Goal: Task Accomplishment & Management: Manage account settings

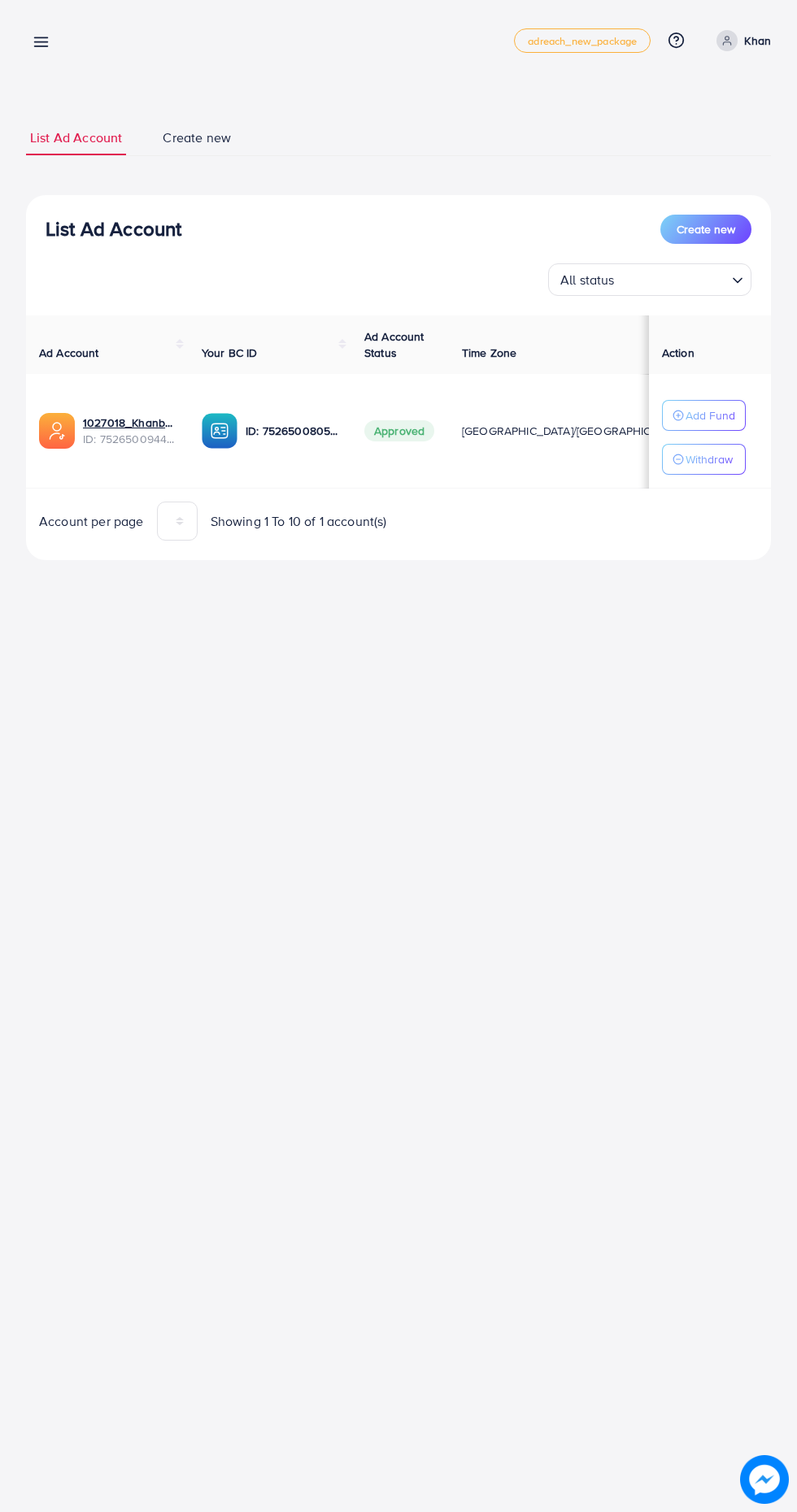
click at [41, 43] on line at bounding box center [42, 43] width 13 height 0
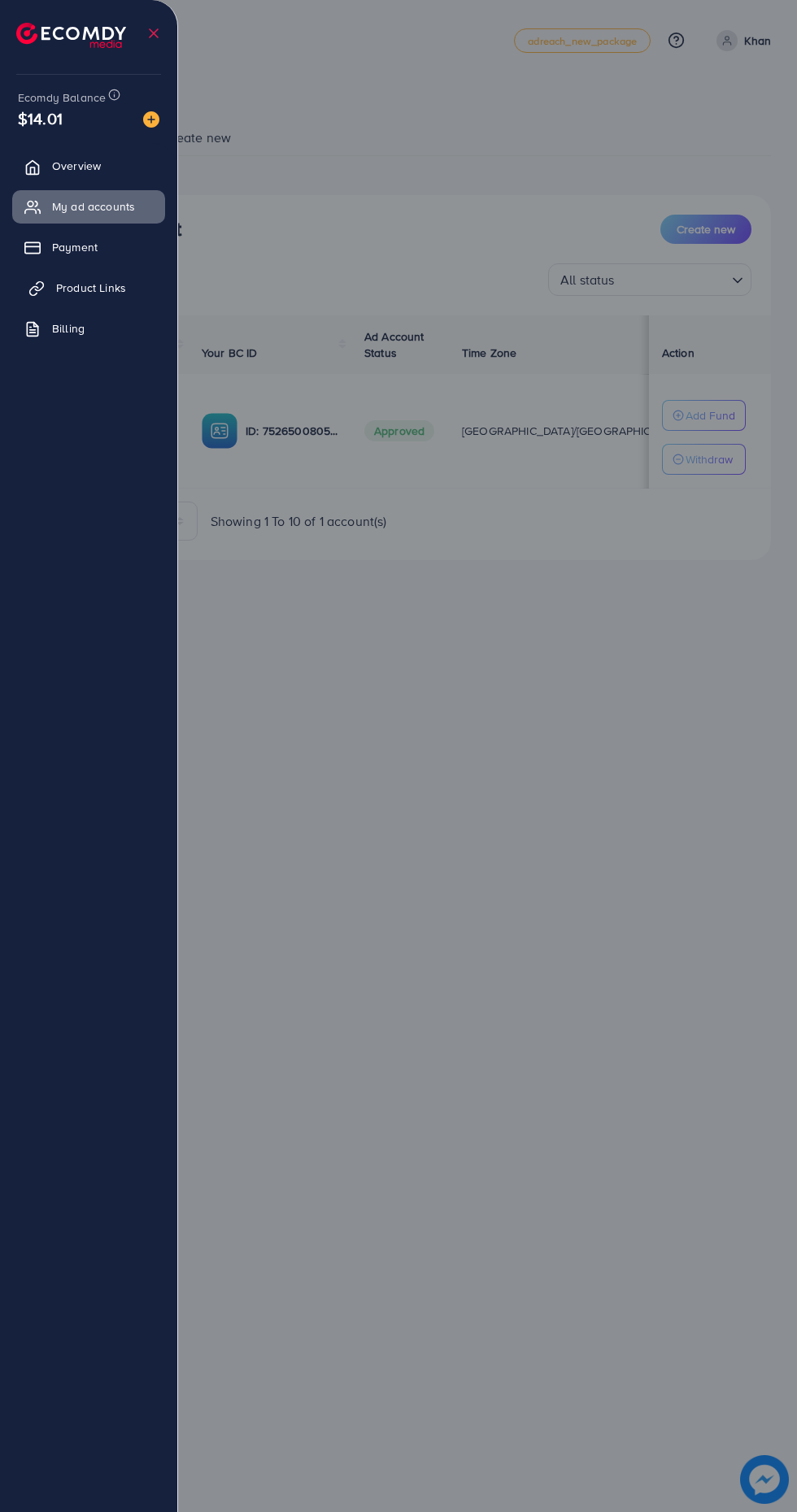
click at [113, 291] on span "Product Links" at bounding box center [91, 288] width 70 height 17
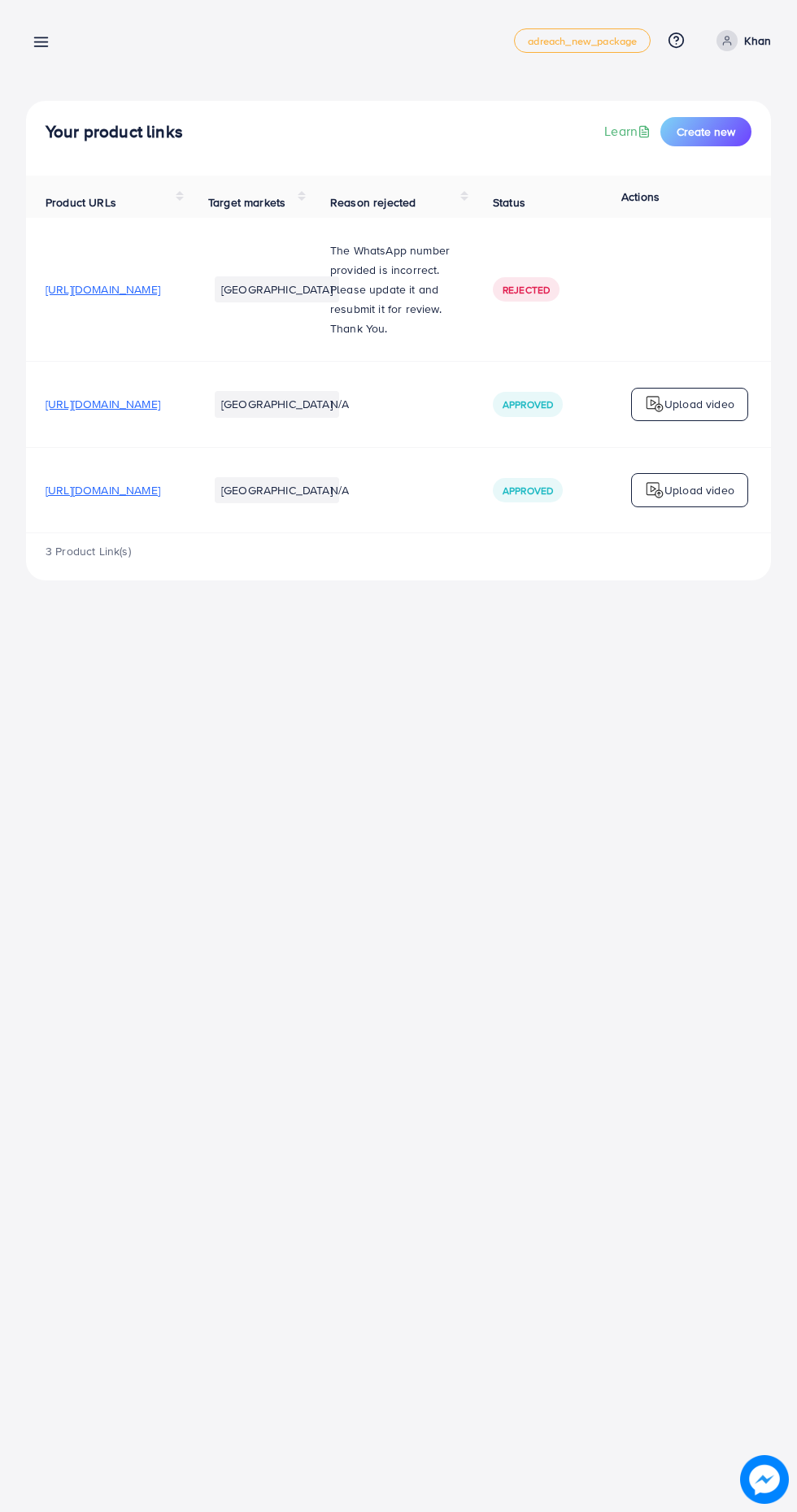
click at [34, 40] on icon at bounding box center [41, 42] width 17 height 17
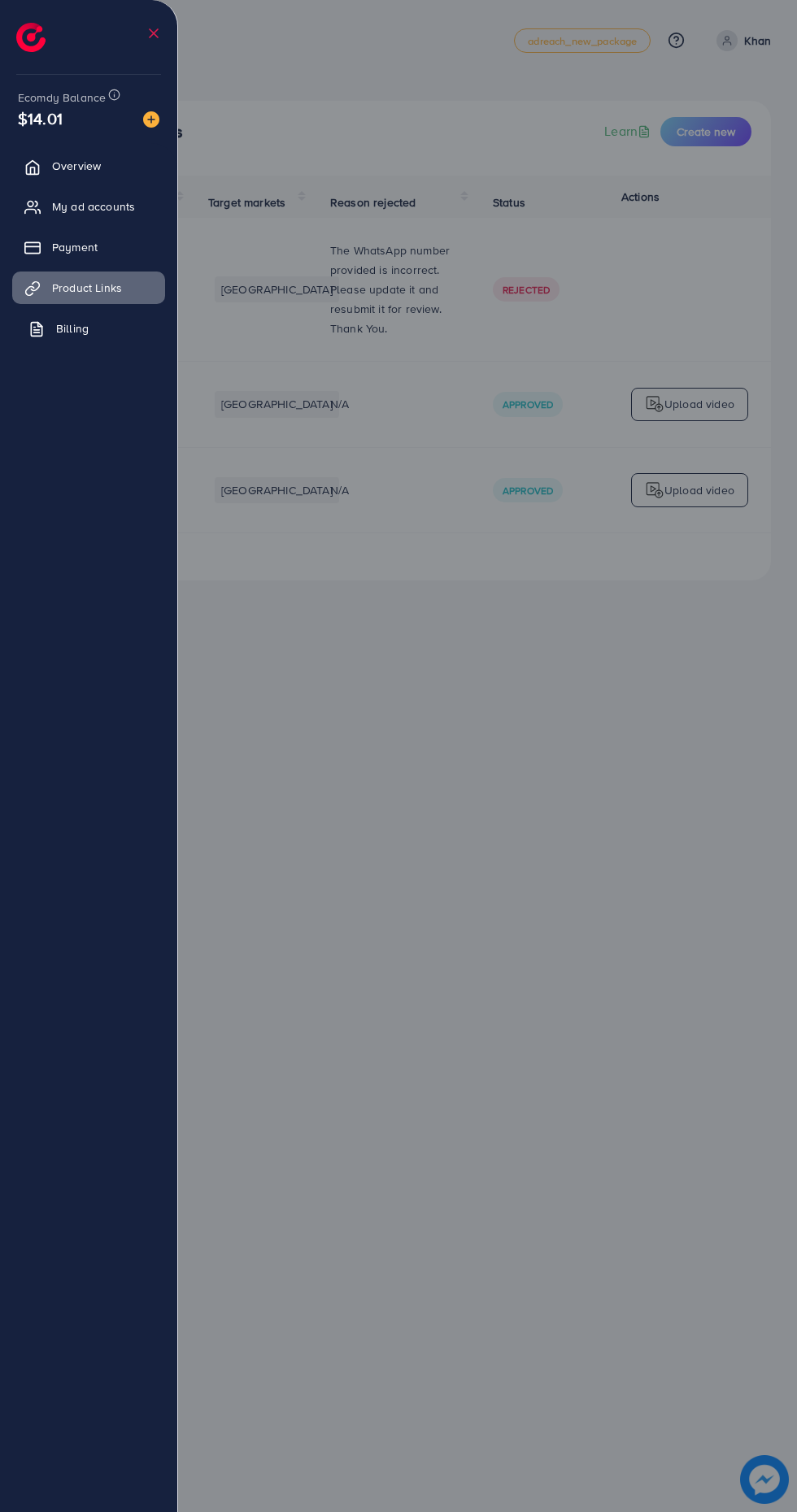
click at [60, 325] on span "Billing" at bounding box center [72, 328] width 33 height 17
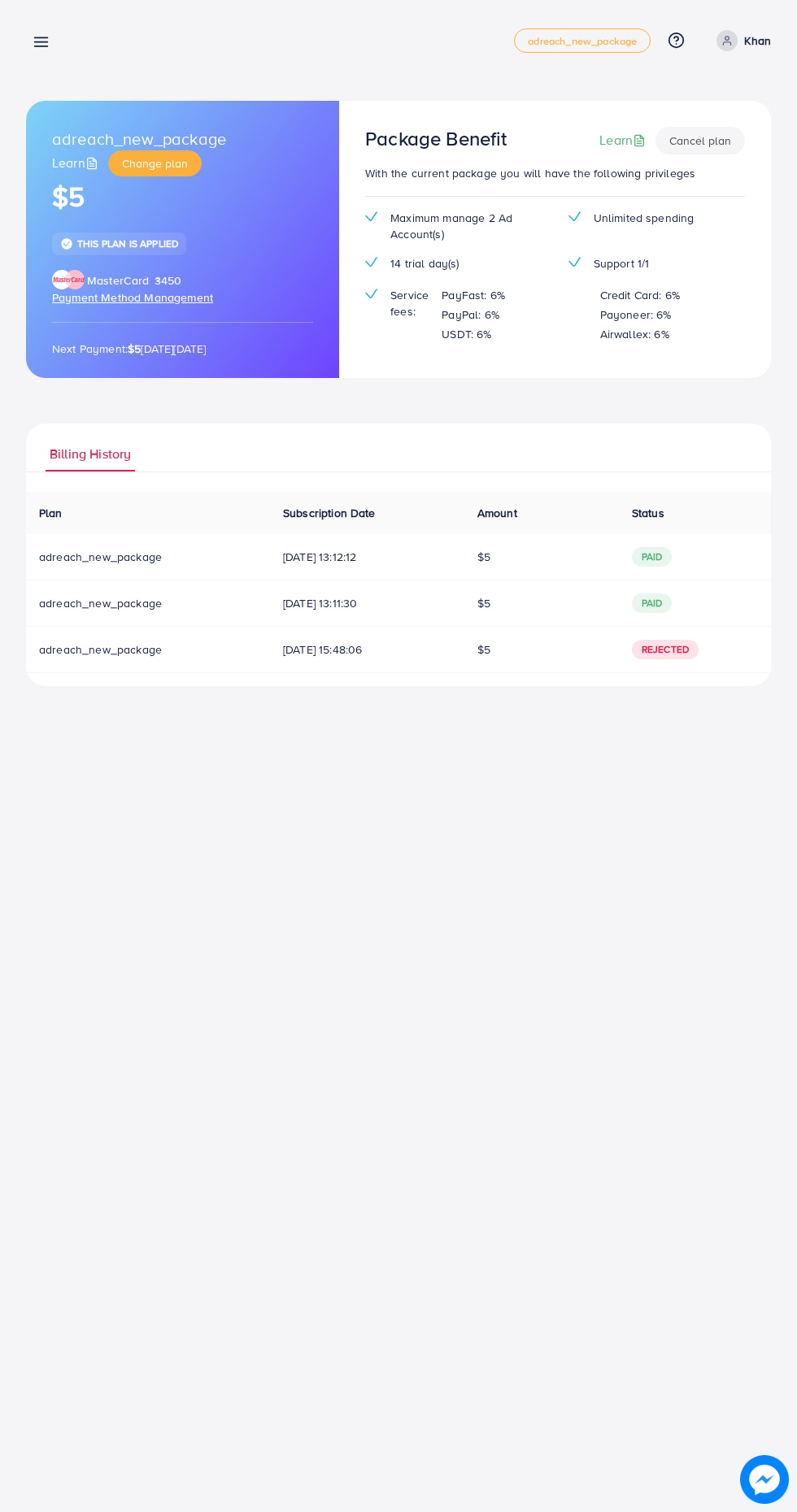
click at [31, 41] on link at bounding box center [38, 41] width 23 height 20
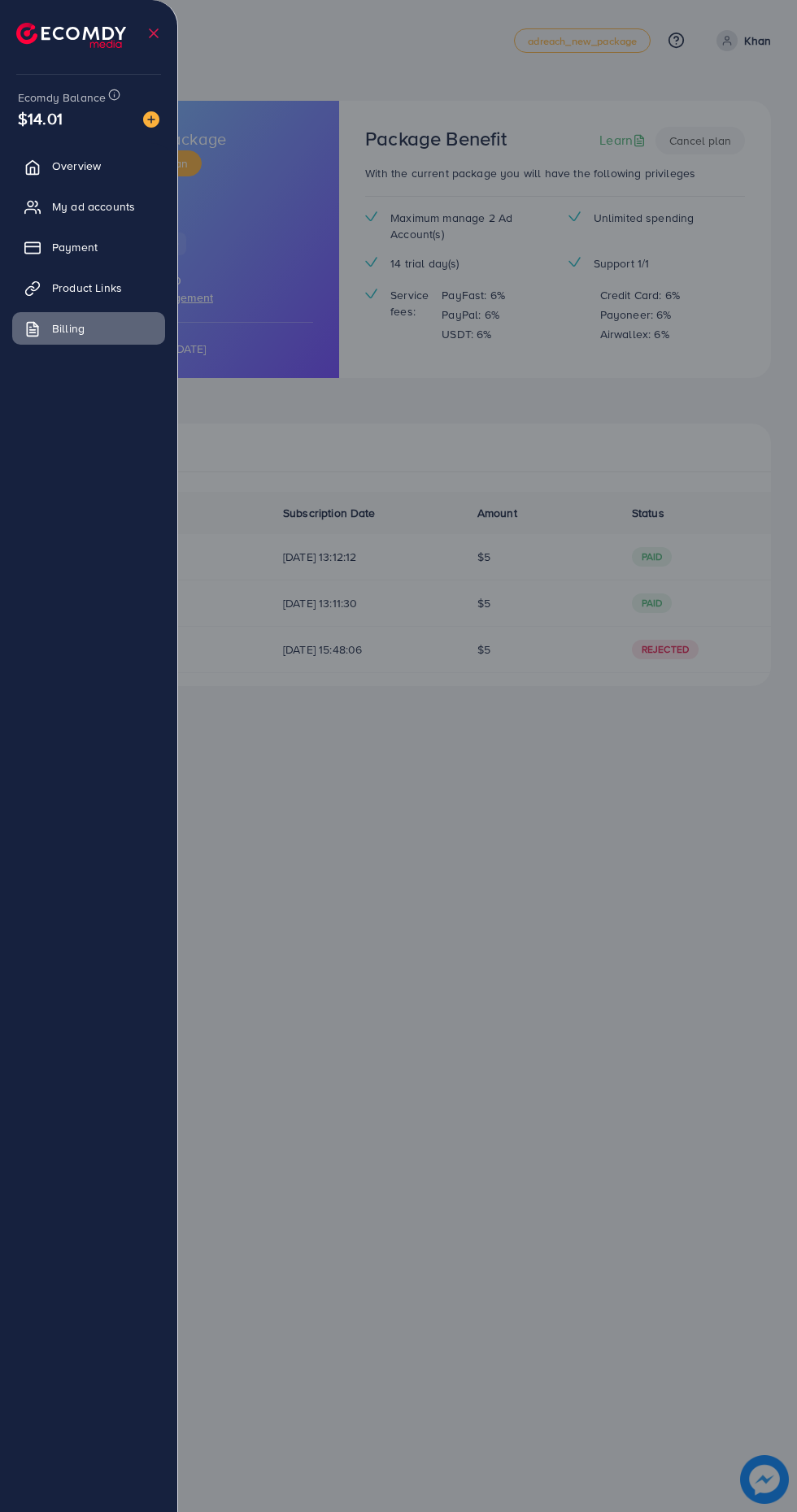
click at [86, 33] on img at bounding box center [72, 35] width 110 height 25
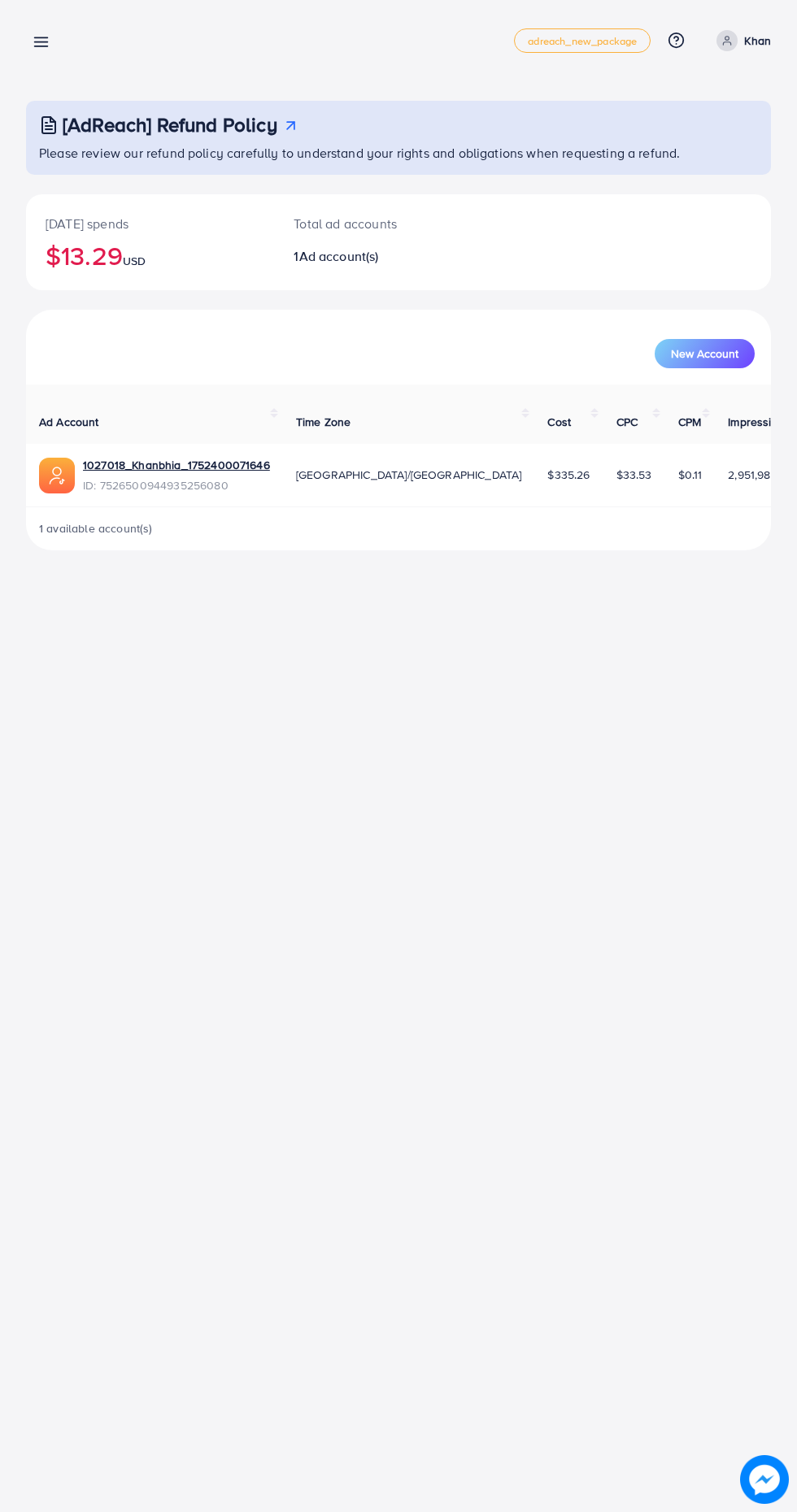
click at [749, 38] on p "Khan" at bounding box center [757, 40] width 27 height 19
click at [664, 100] on span "Profile" at bounding box center [669, 96] width 38 height 19
select select "********"
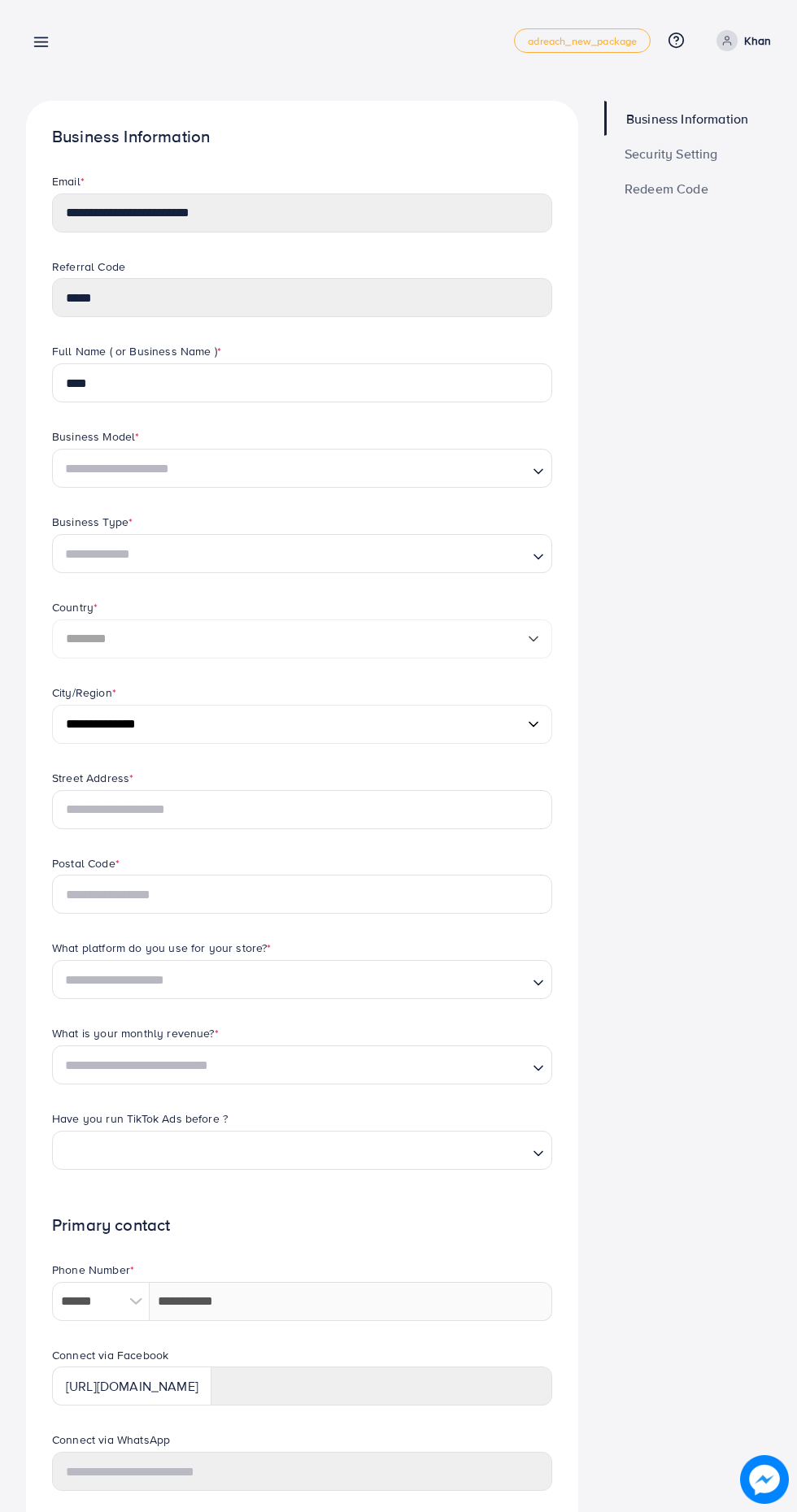
click at [679, 152] on span "Security Setting" at bounding box center [671, 154] width 93 height 13
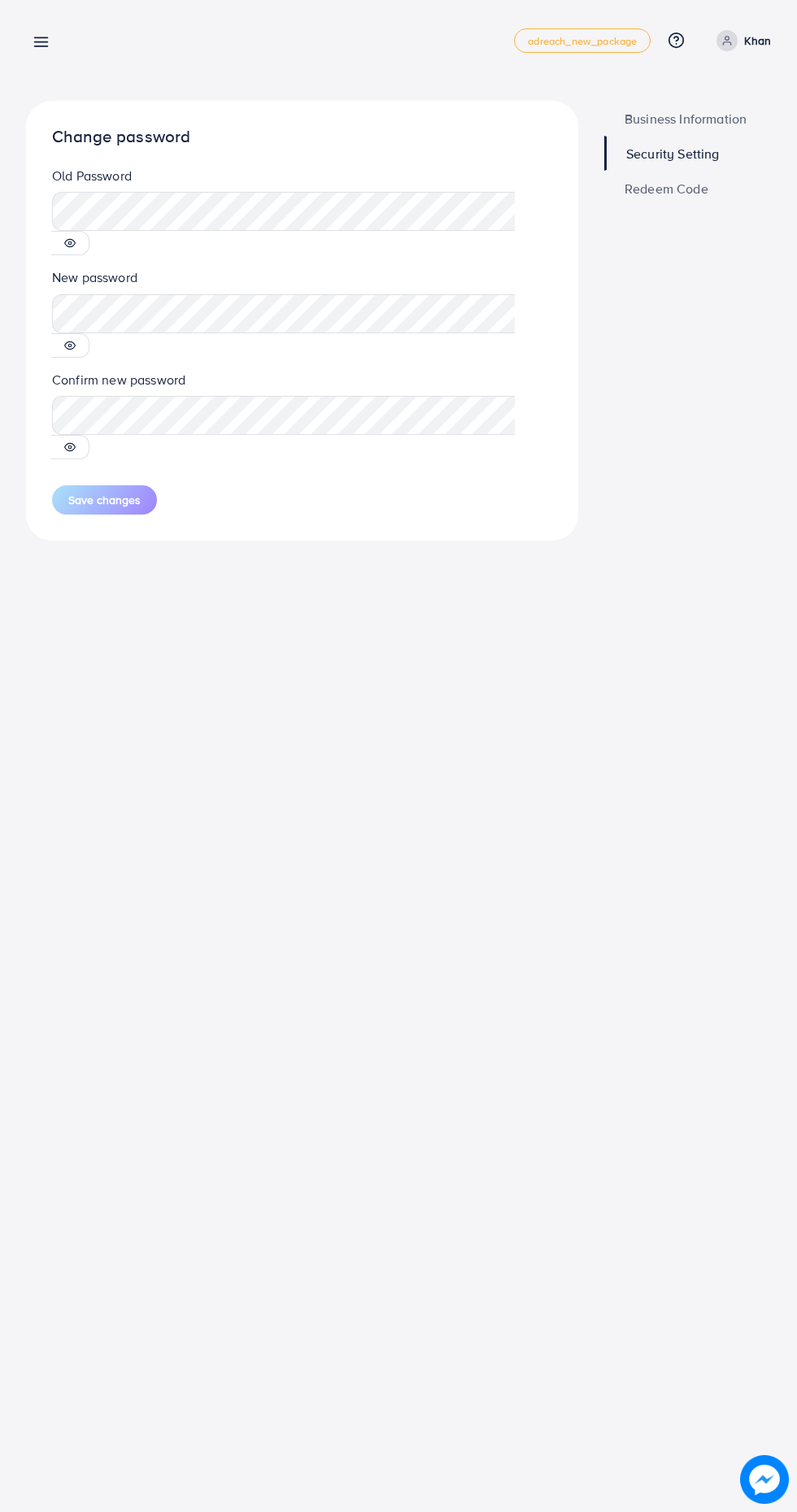
click at [690, 187] on span "Redeem Code" at bounding box center [666, 188] width 83 height 13
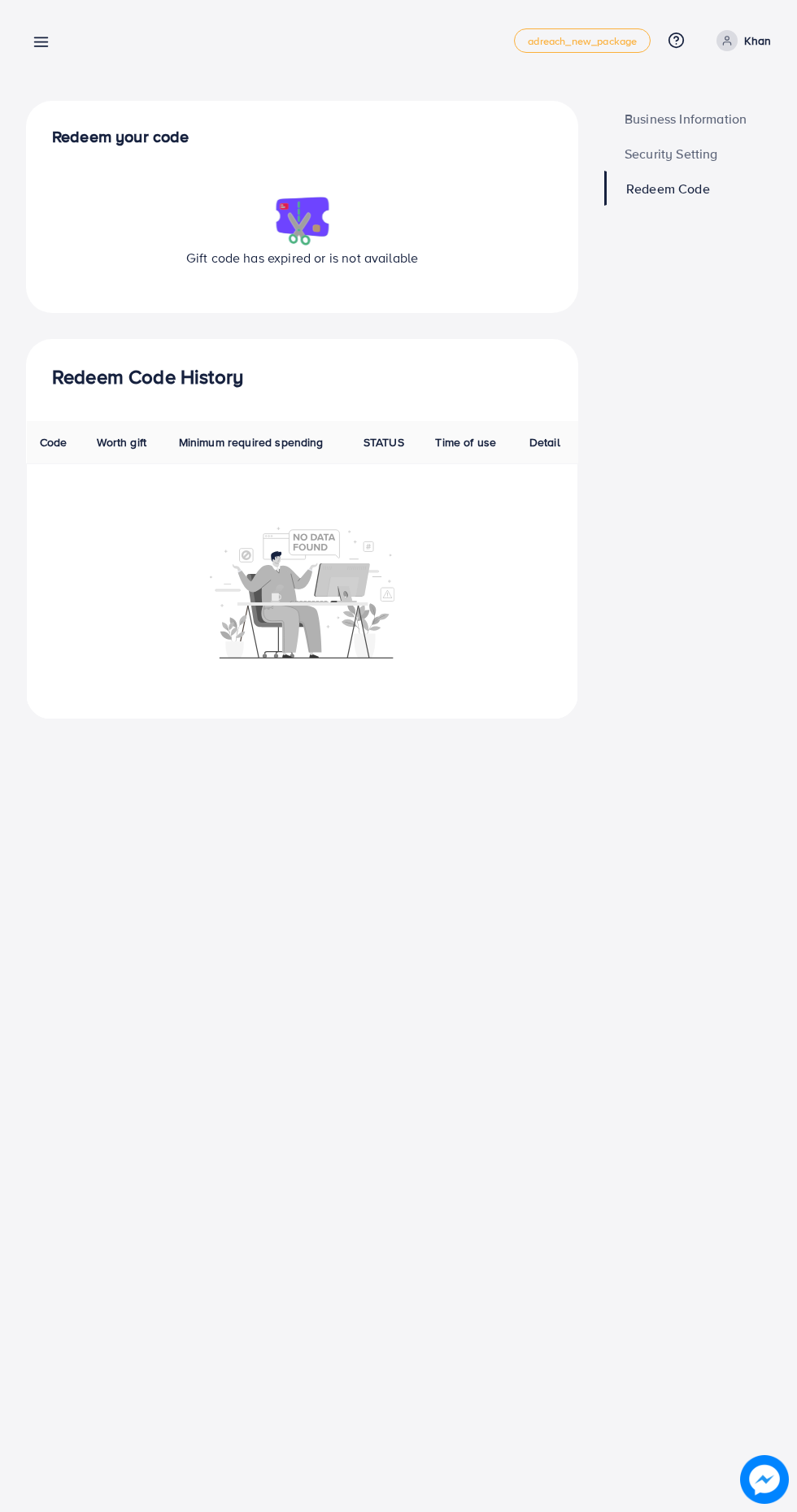
click at [682, 34] on icon at bounding box center [676, 40] width 17 height 17
click at [492, 774] on div "**********" at bounding box center [398, 756] width 797 height 1512
click at [591, 40] on span "adreach_new_package" at bounding box center [582, 41] width 109 height 11
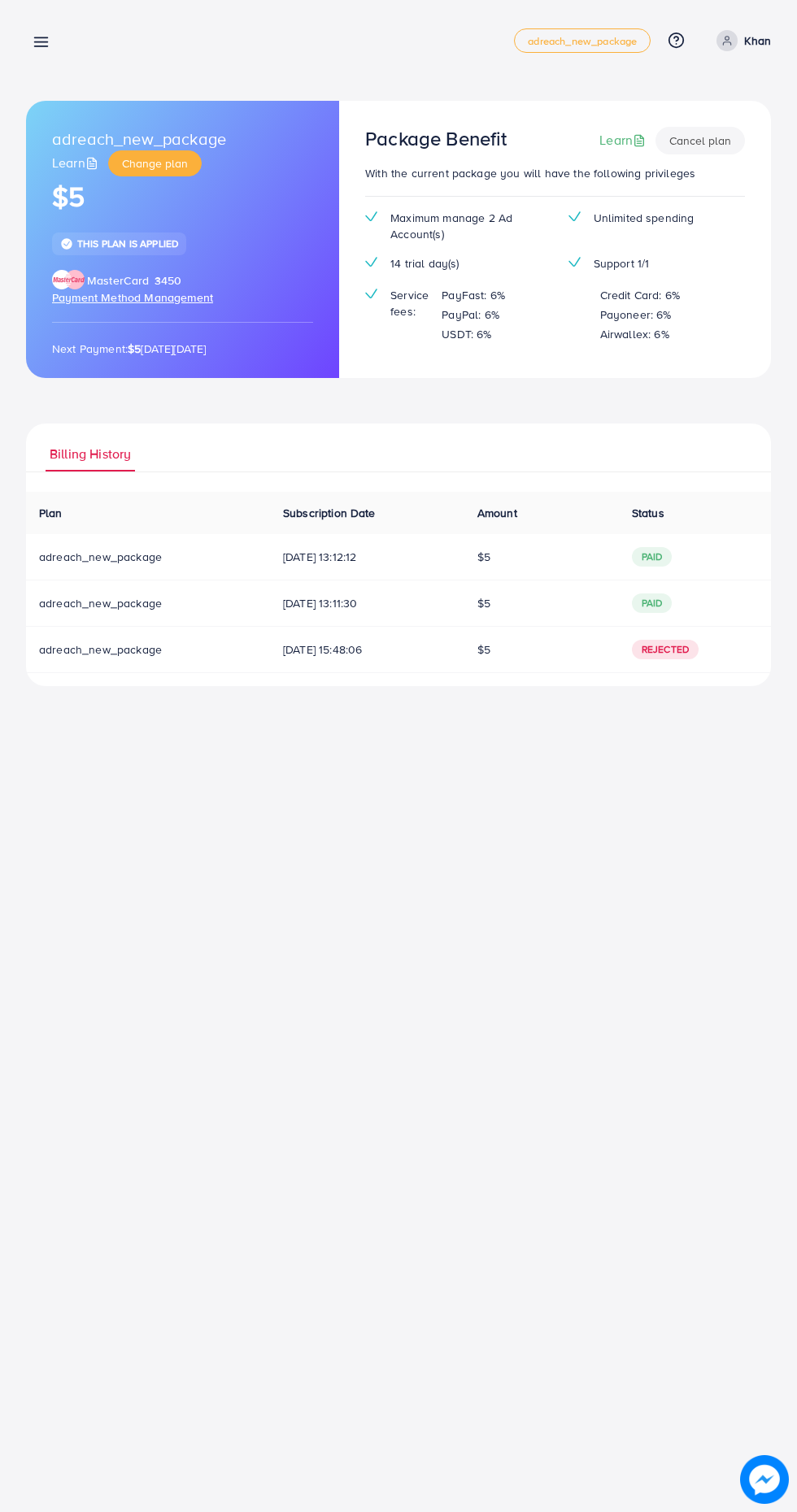
click at [29, 43] on link at bounding box center [38, 41] width 23 height 20
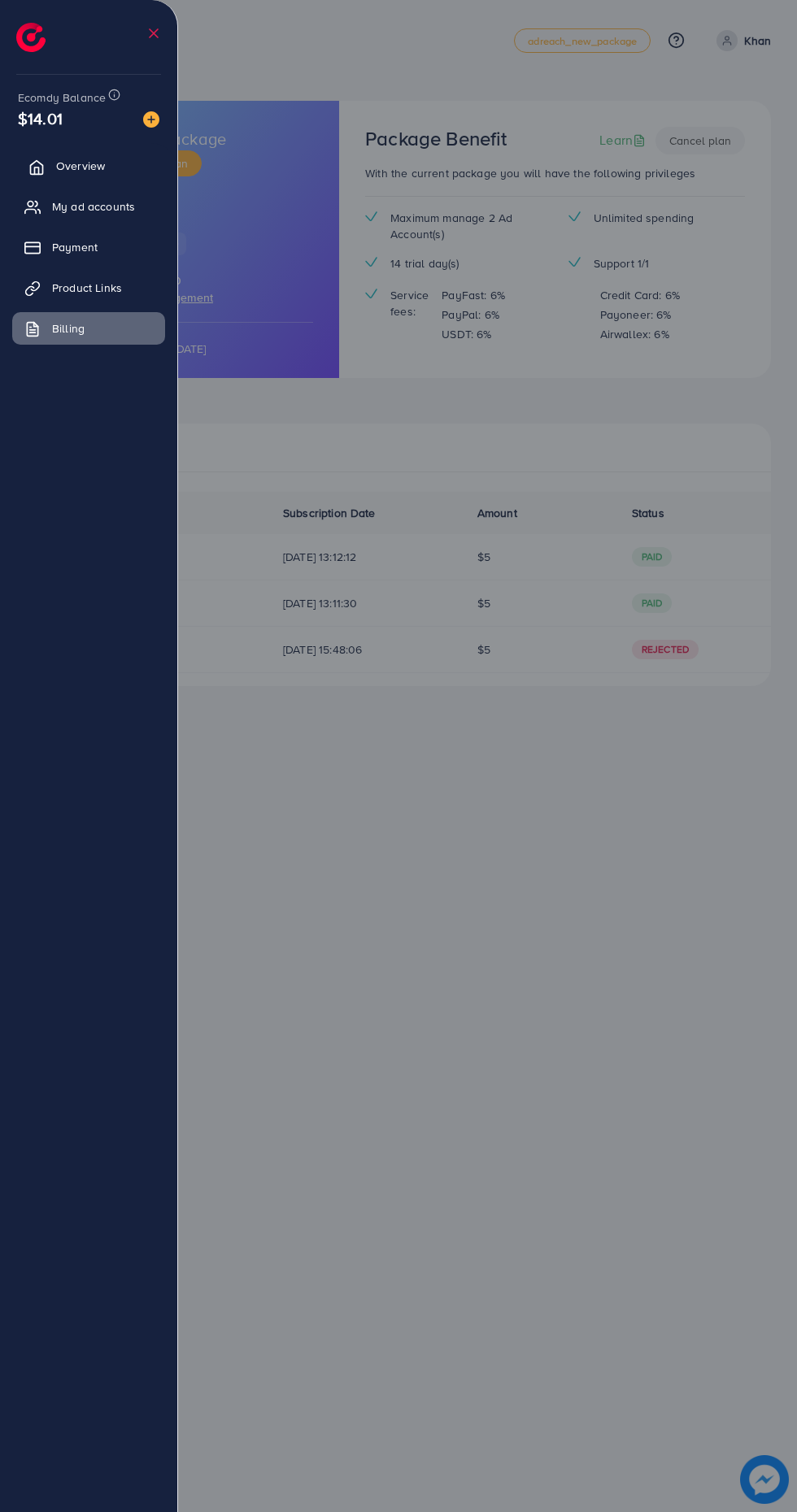
click at [73, 165] on span "Overview" at bounding box center [80, 166] width 49 height 17
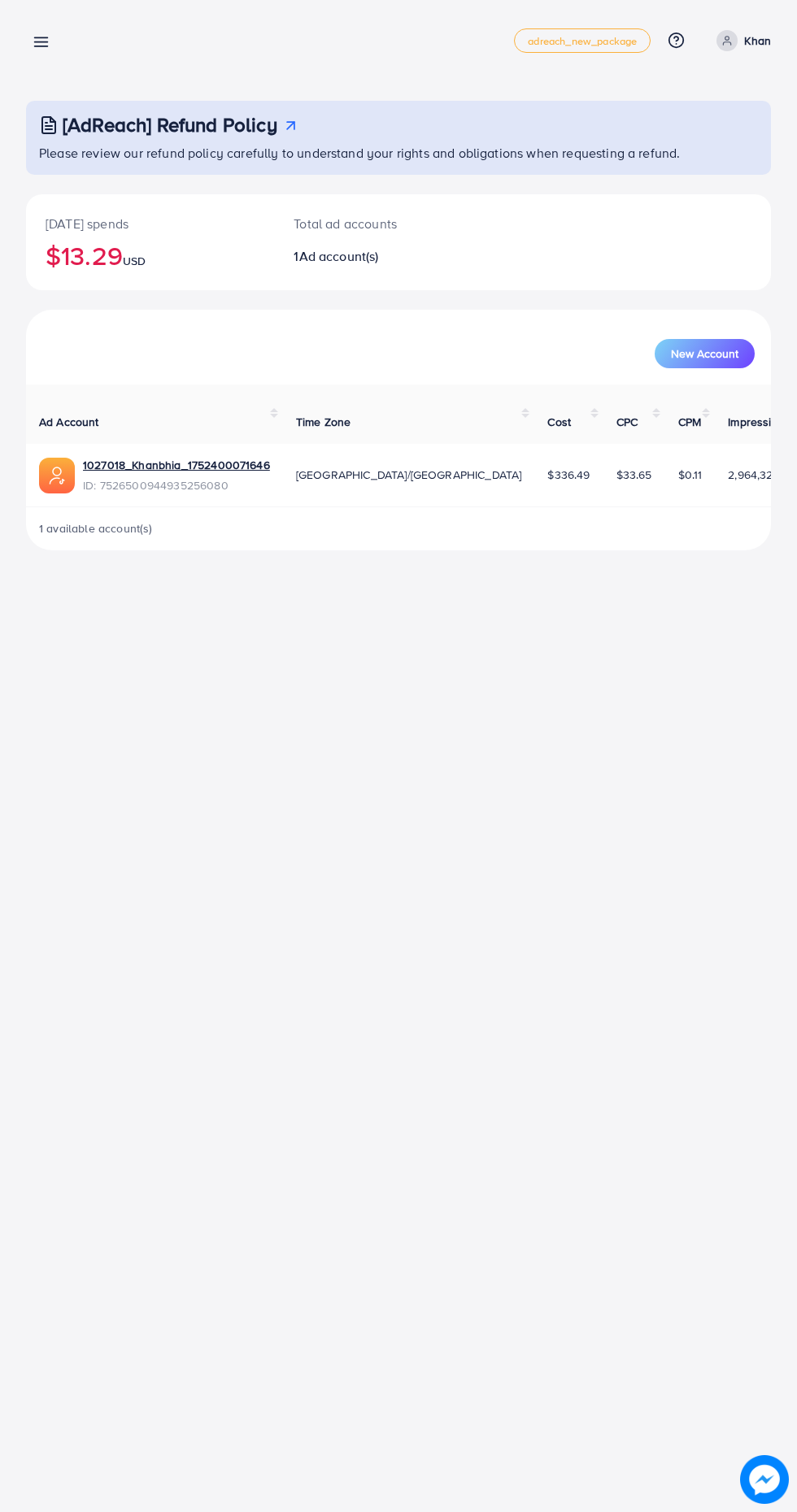
click at [78, 31] on div "Overview adreach_new_package Help Center Contact Support Plans and Pricing Term…" at bounding box center [398, 40] width 744 height 46
click at [44, 43] on line at bounding box center [42, 43] width 13 height 0
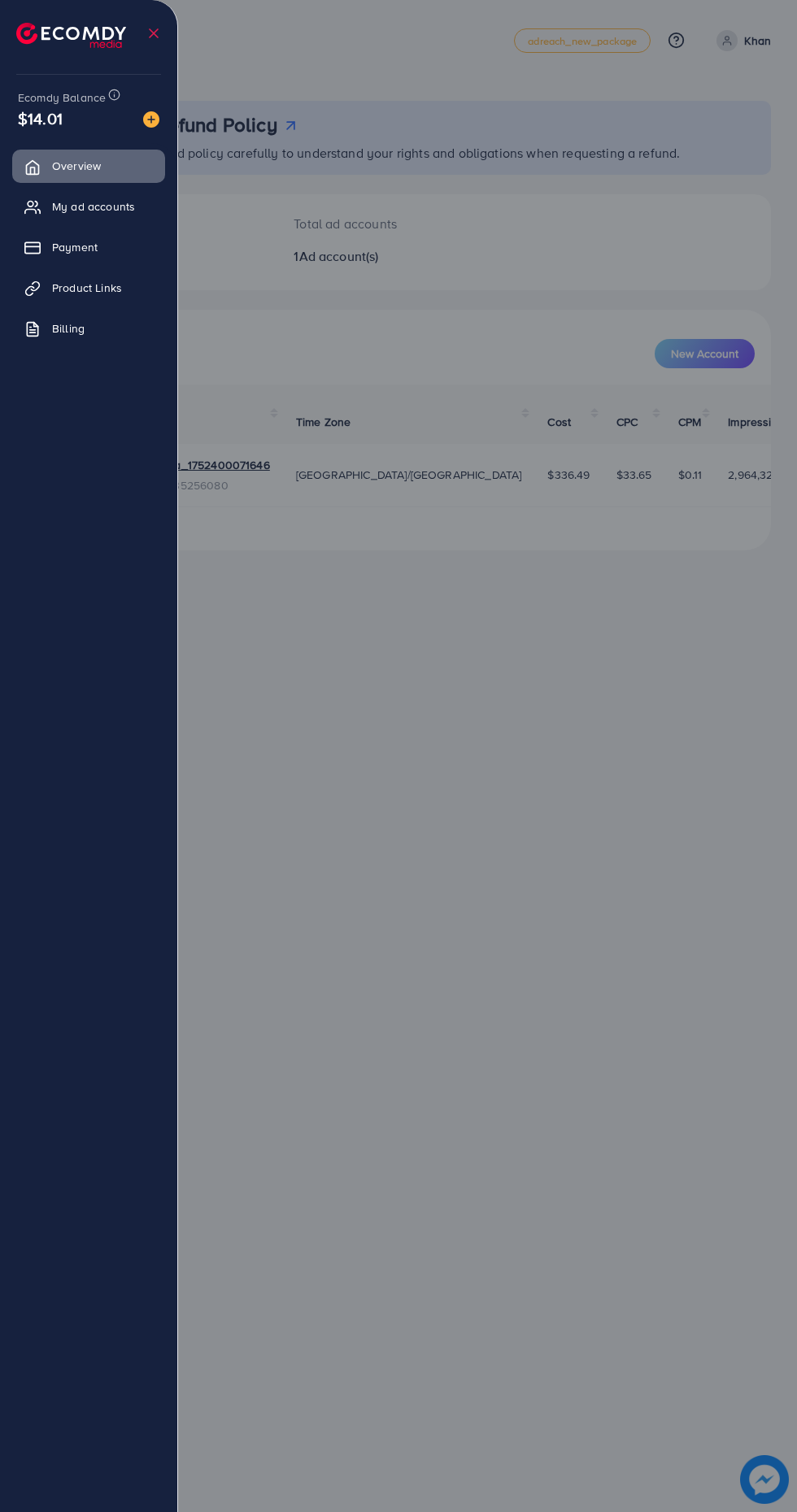
click at [97, 31] on img at bounding box center [72, 35] width 110 height 25
click at [83, 43] on img at bounding box center [72, 35] width 110 height 25
click at [115, 33] on img at bounding box center [72, 35] width 110 height 25
click at [115, 93] on line at bounding box center [115, 93] width 0 height 0
click at [445, 687] on div at bounding box center [398, 907] width 797 height 1815
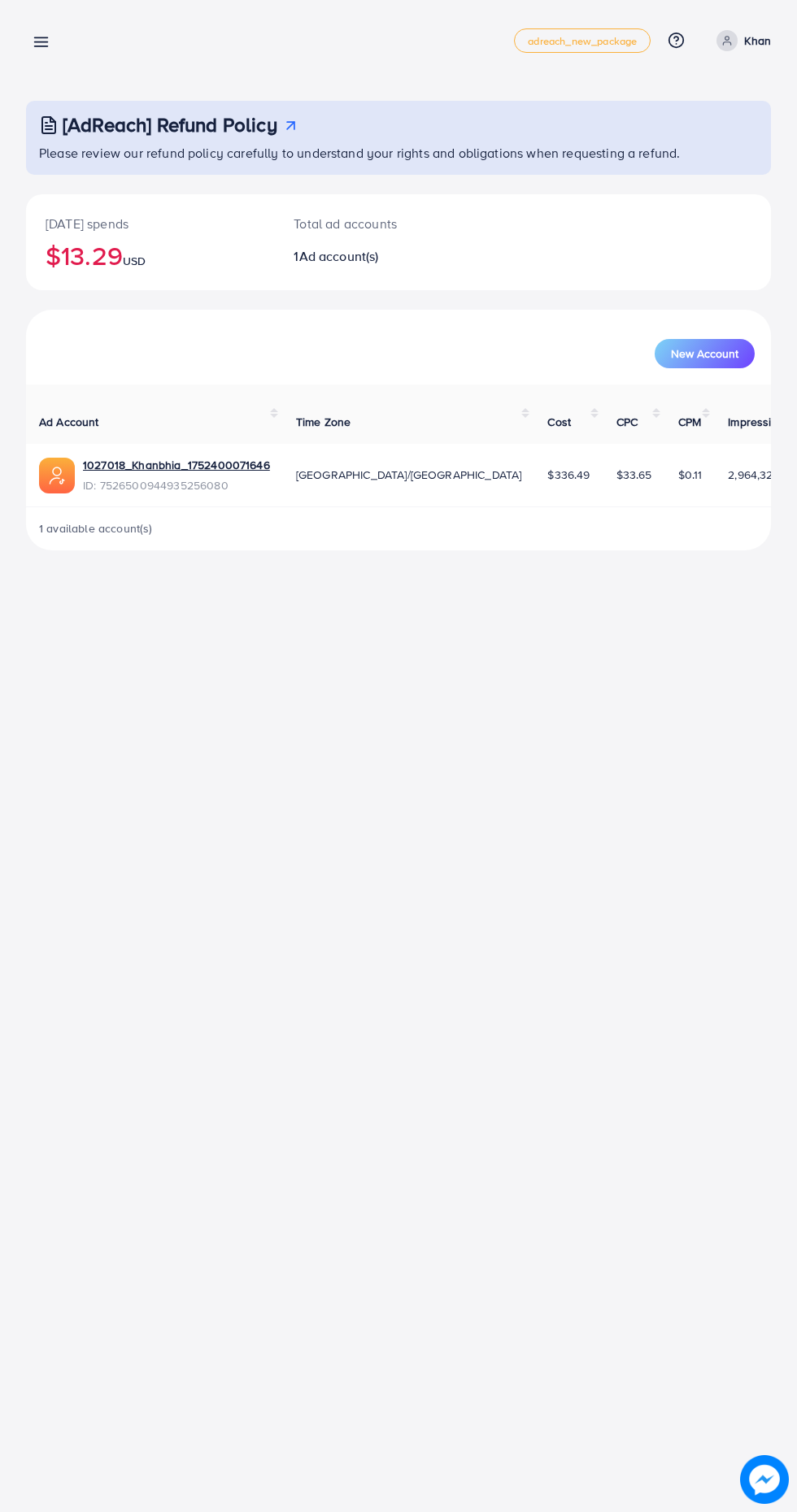
click at [41, 47] on line at bounding box center [42, 47] width 13 height 0
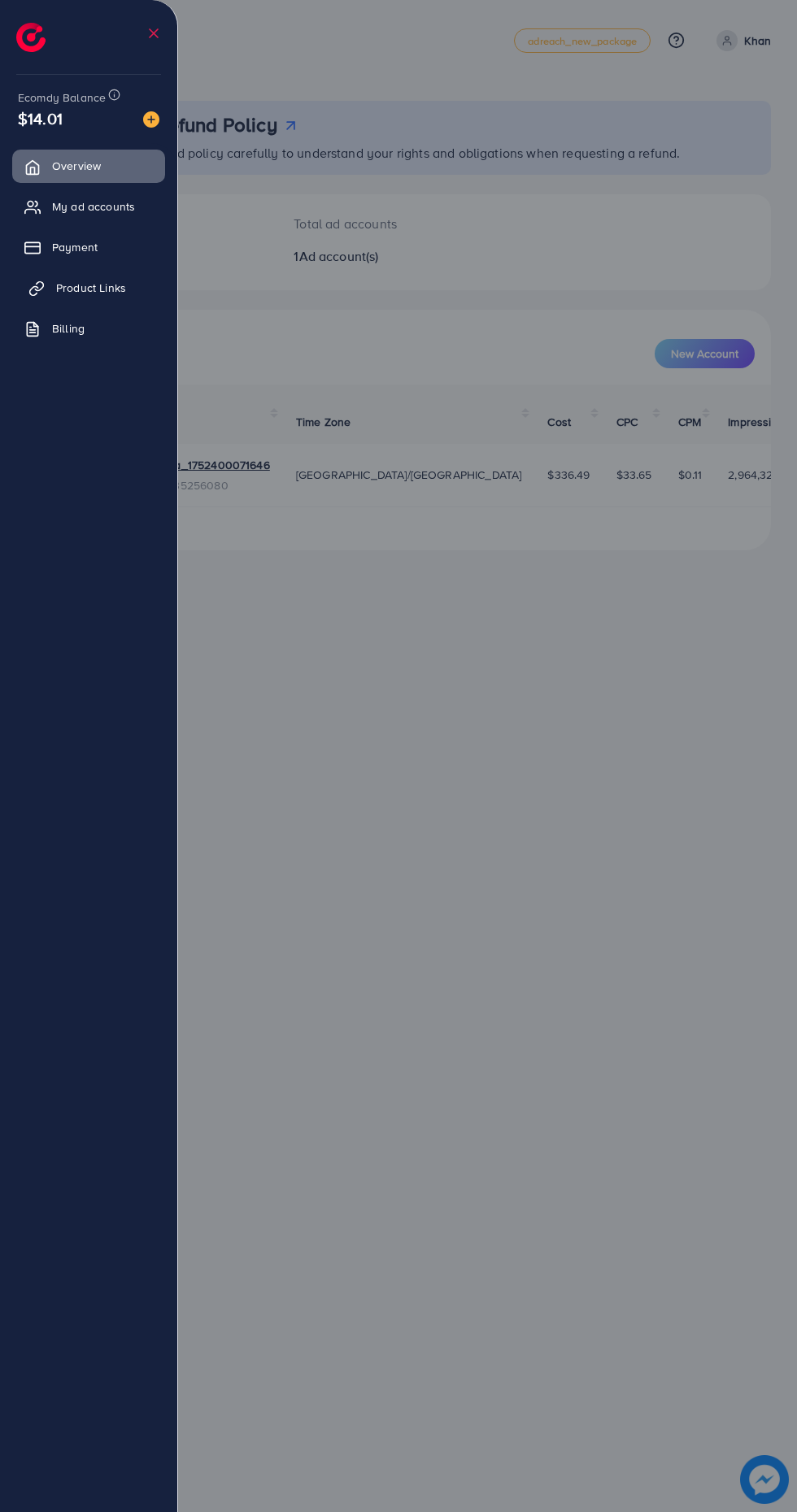
click at [95, 292] on span "Product Links" at bounding box center [91, 288] width 70 height 17
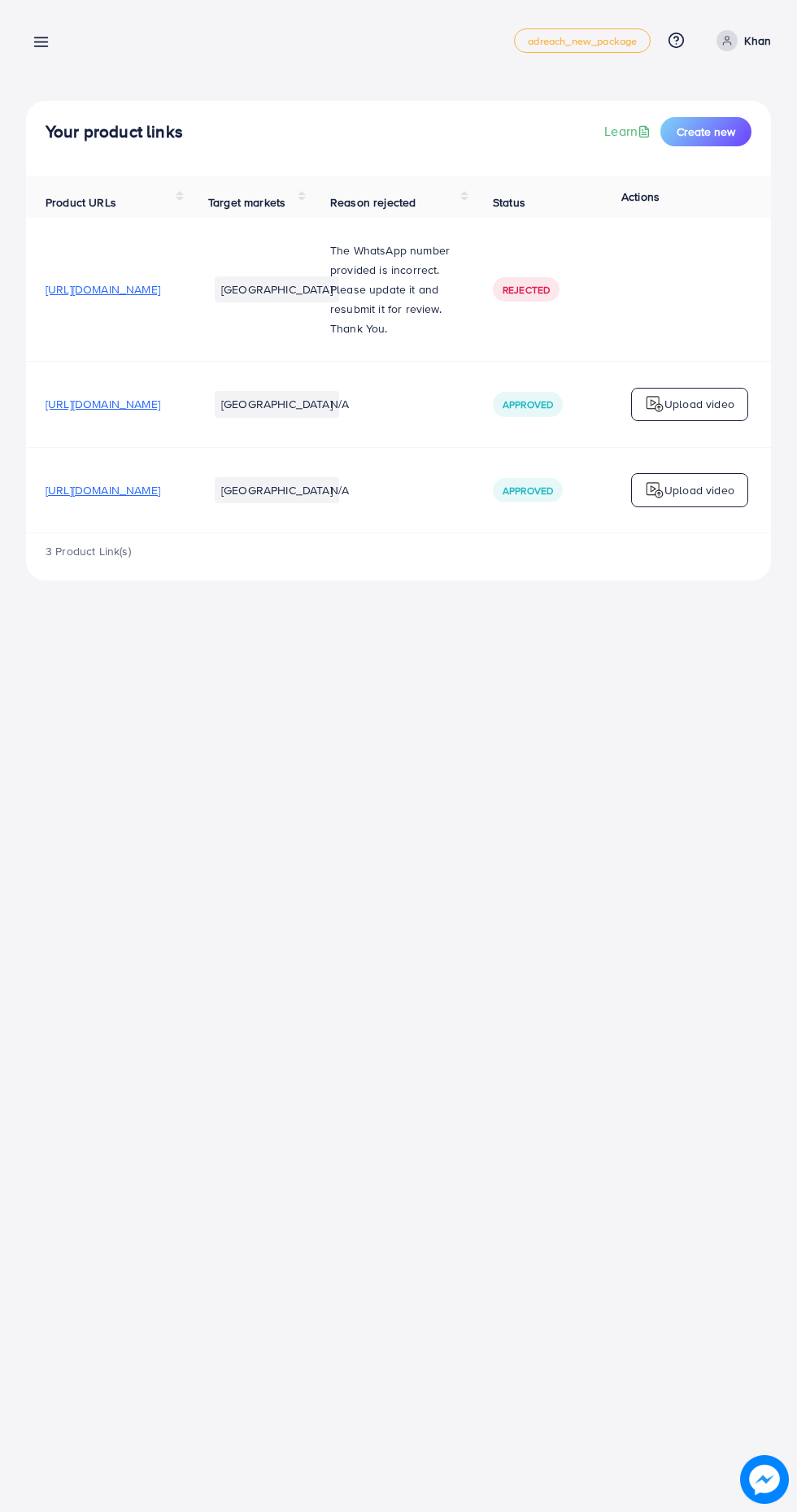
click at [41, 47] on line at bounding box center [42, 47] width 13 height 0
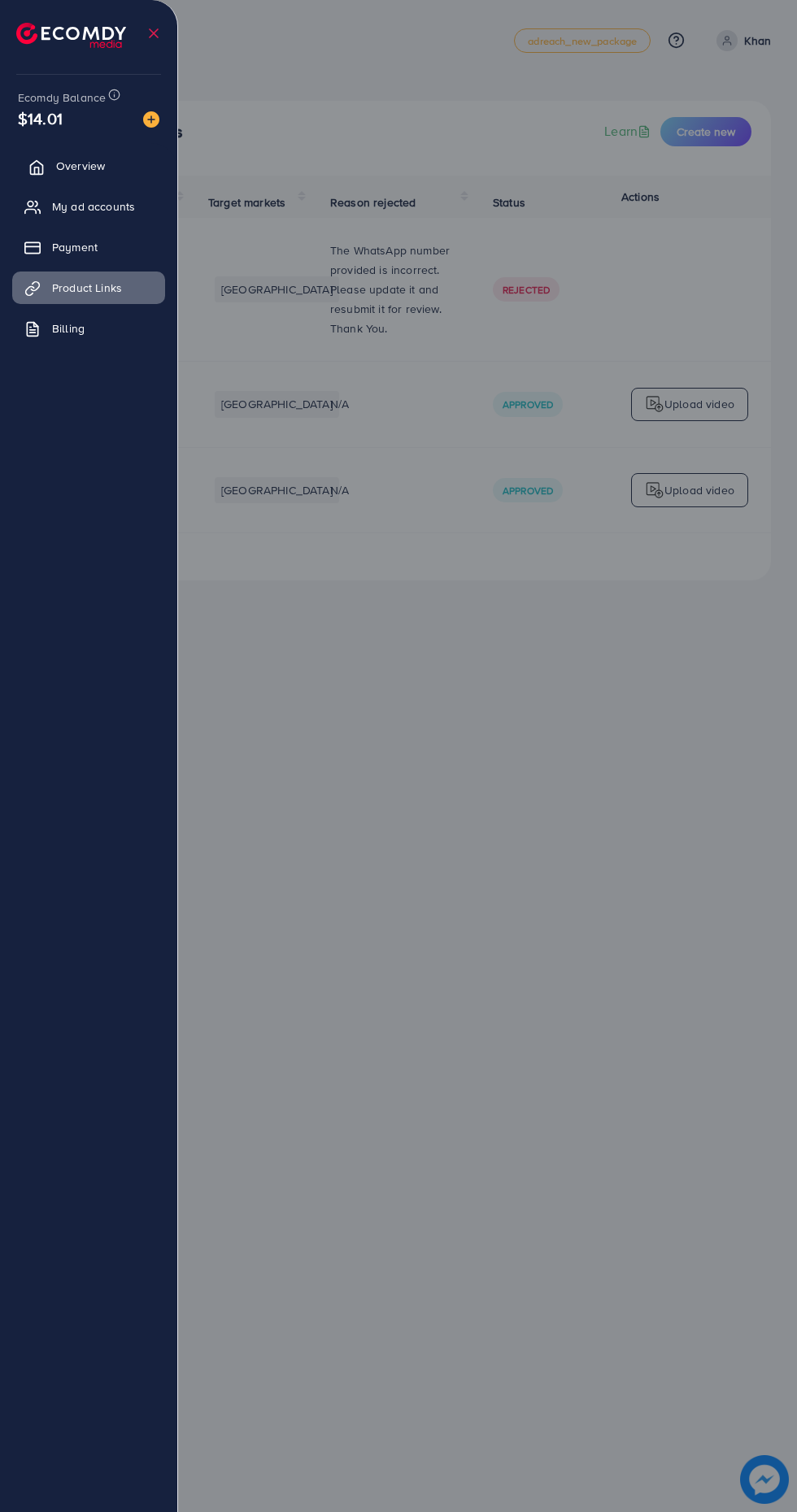
click at [72, 173] on span "Overview" at bounding box center [80, 166] width 49 height 17
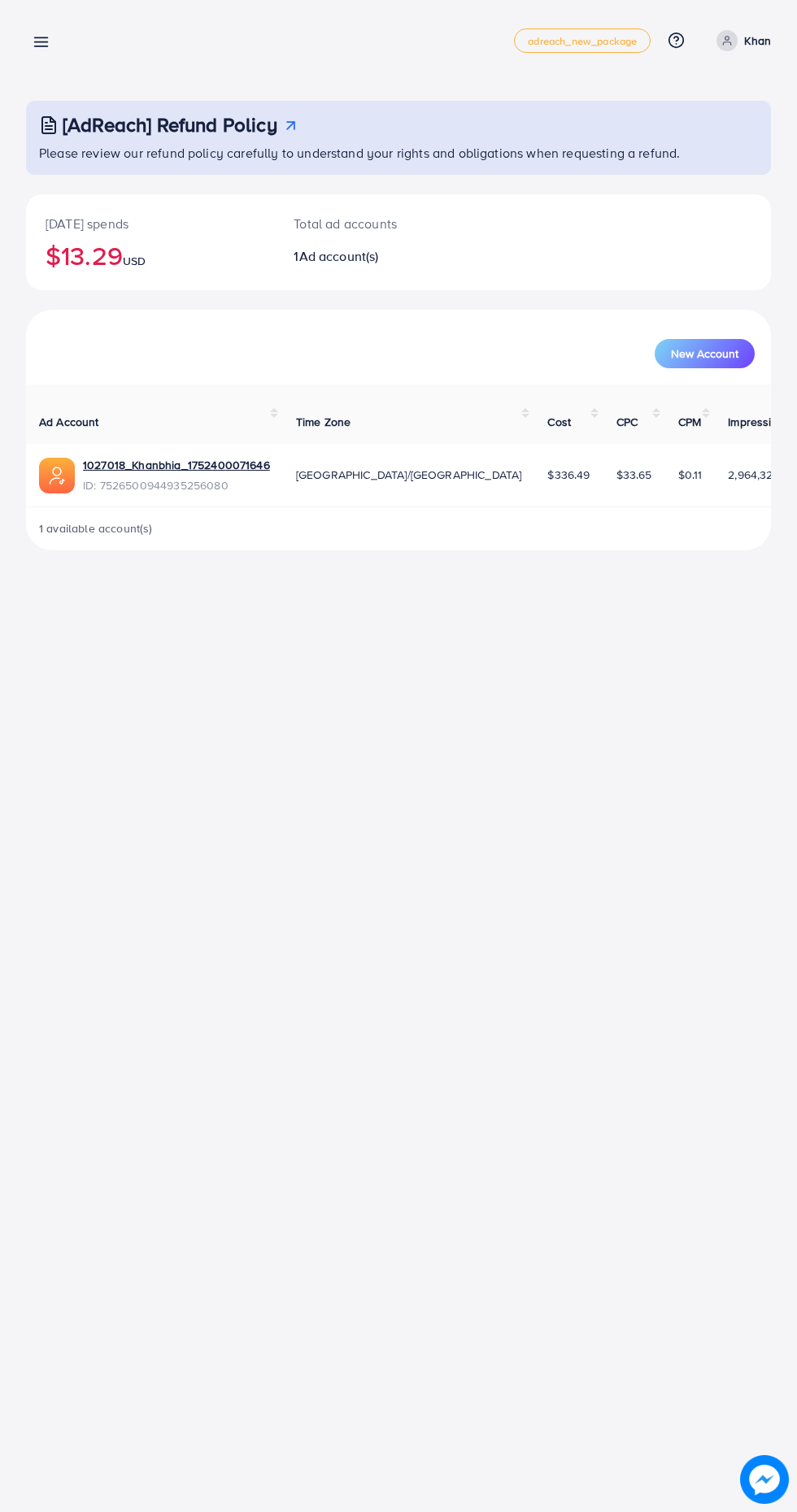
click at [41, 43] on line at bounding box center [42, 43] width 13 height 0
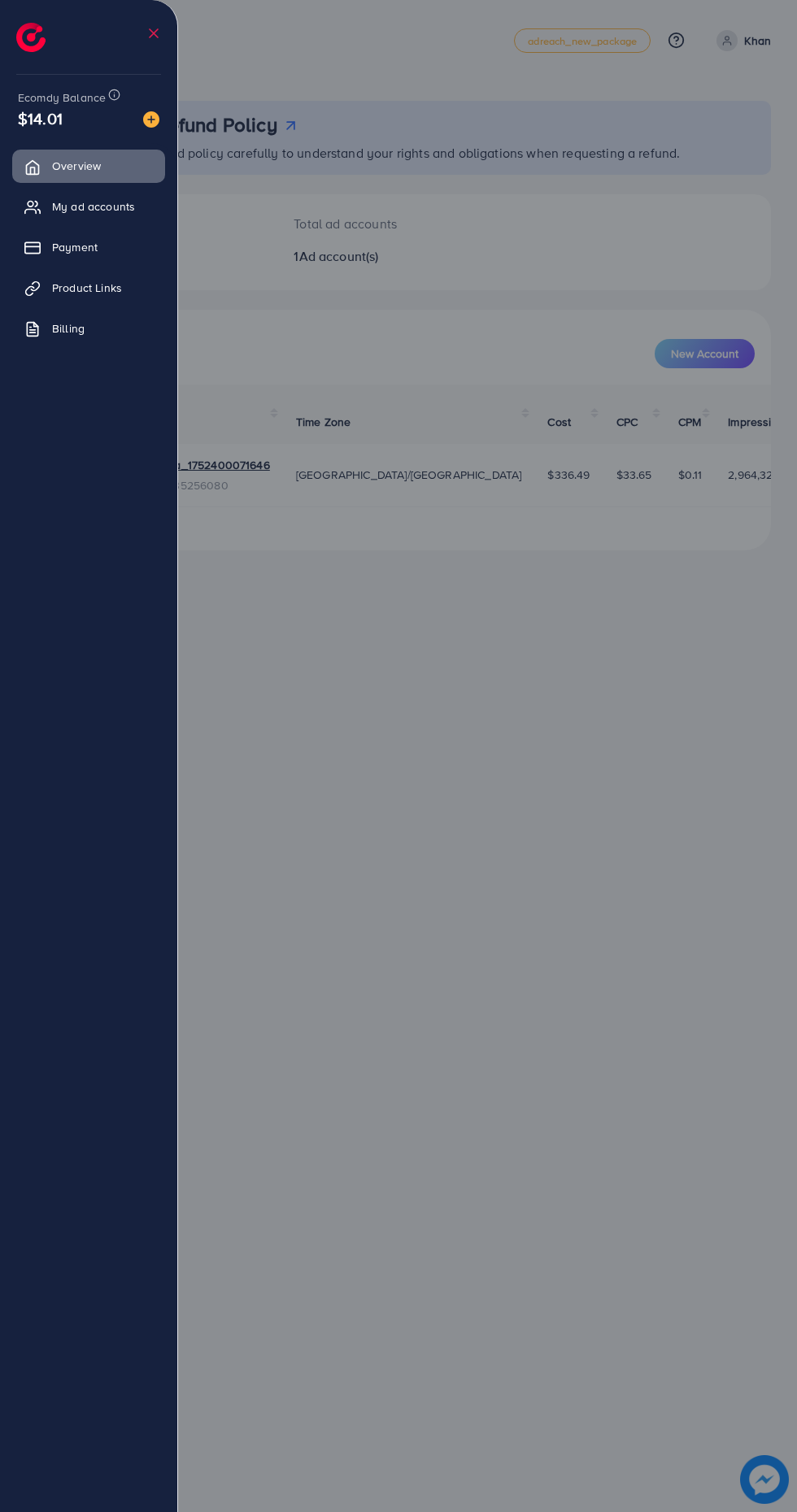
click at [579, 1141] on div at bounding box center [398, 907] width 797 height 1815
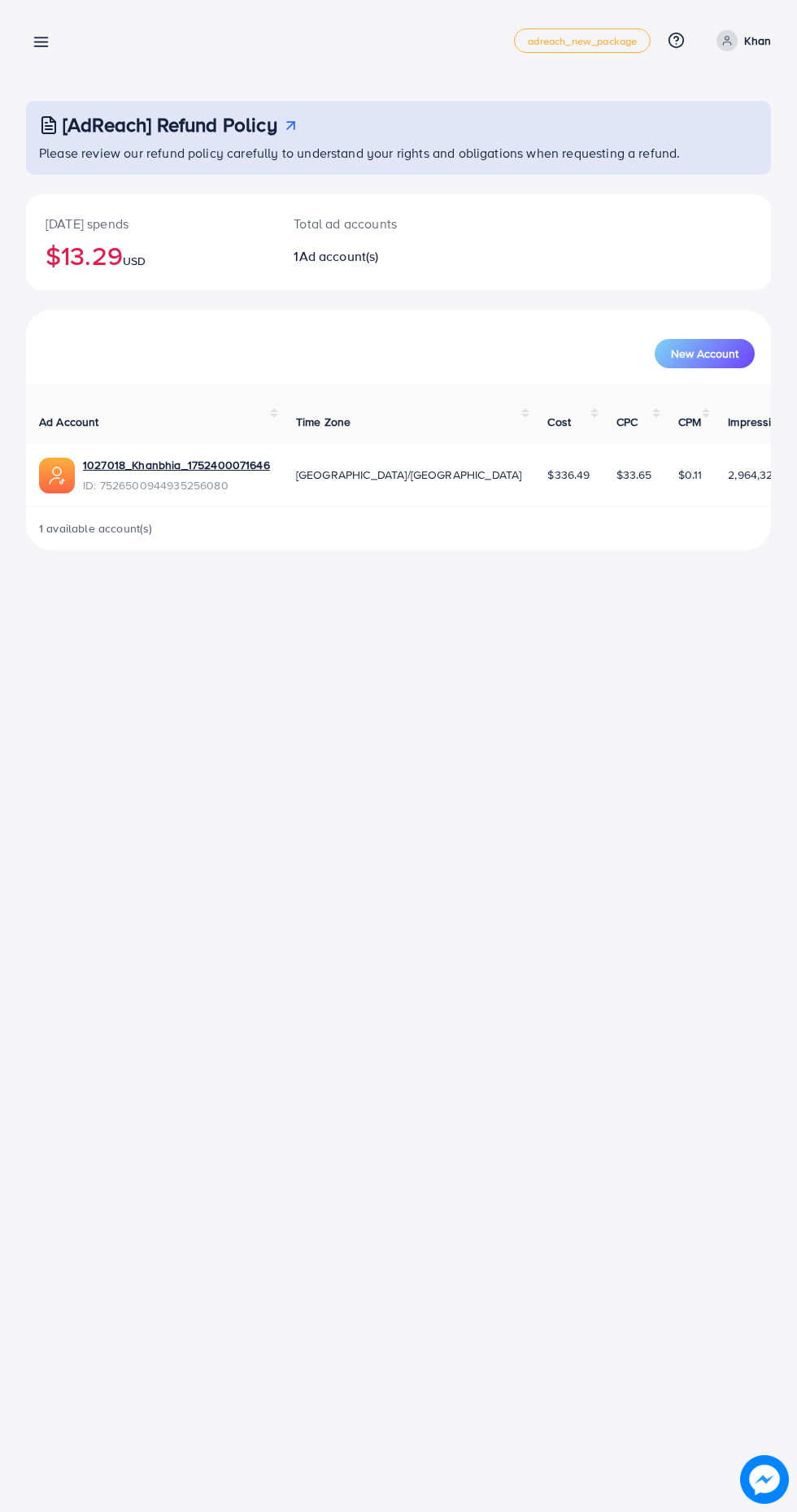
click at [47, 43] on icon at bounding box center [41, 42] width 17 height 17
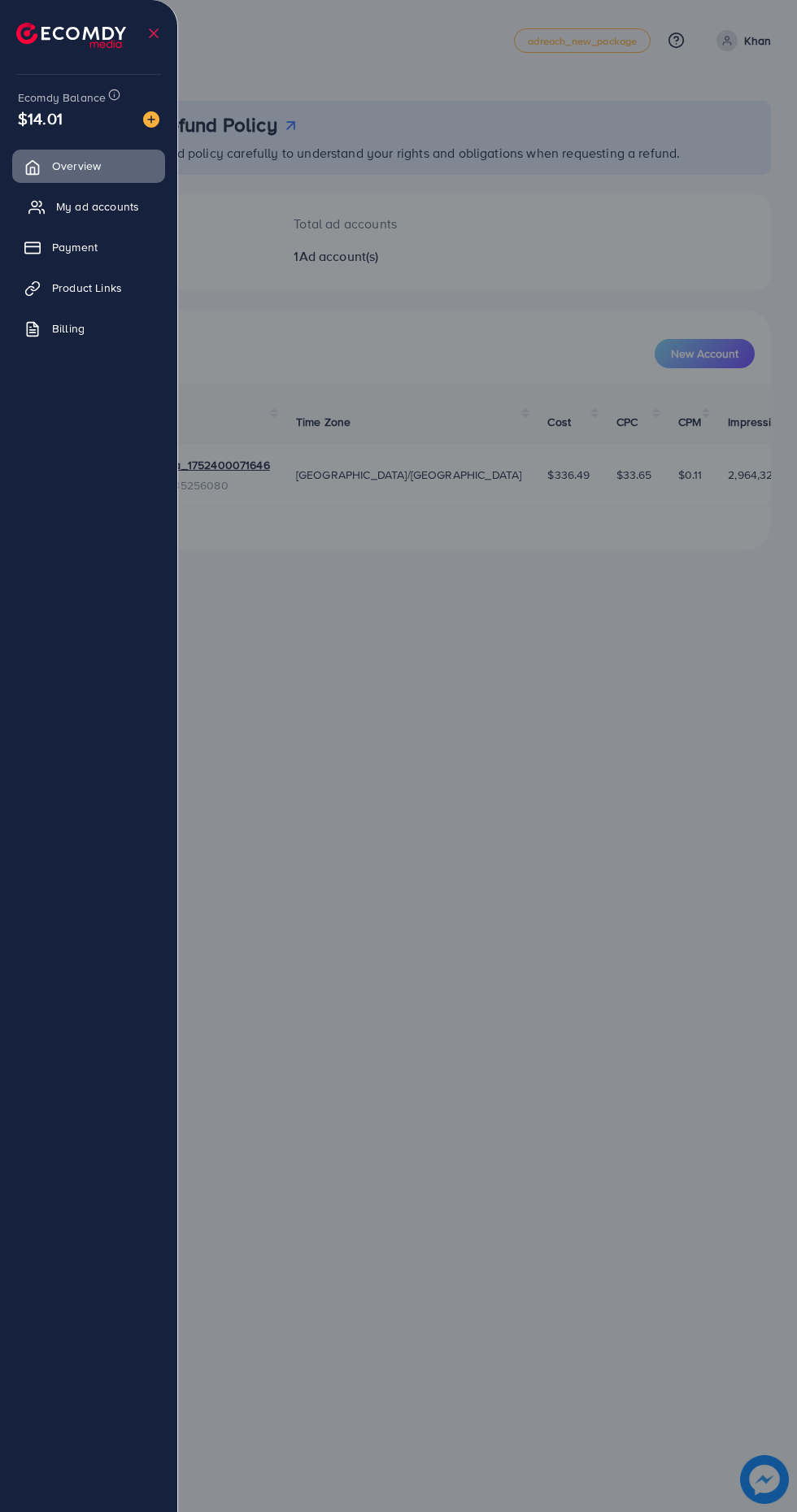
click at [80, 207] on span "My ad accounts" at bounding box center [97, 207] width 83 height 17
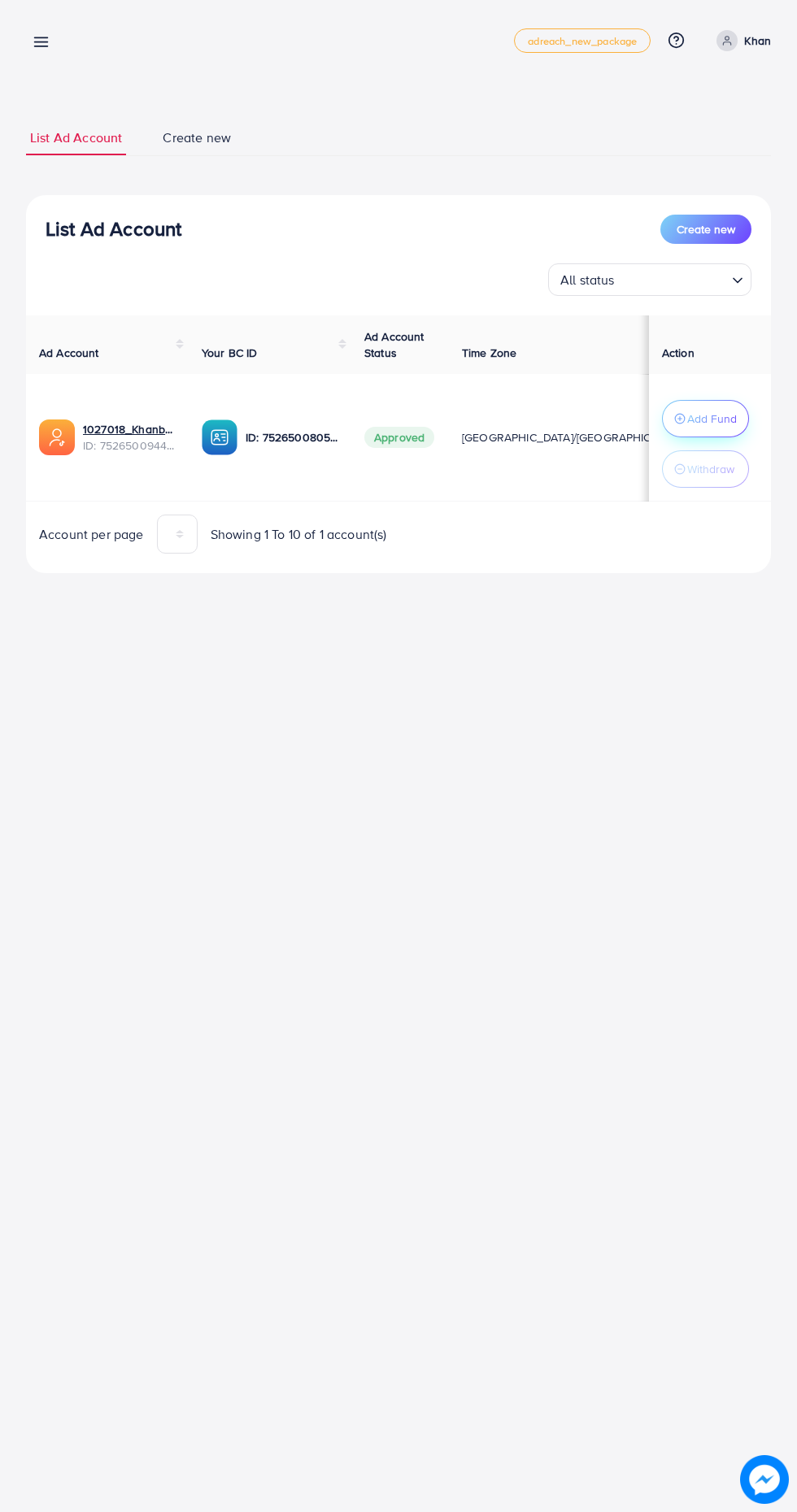
click at [712, 421] on p "Add Fund" at bounding box center [711, 418] width 49 height 19
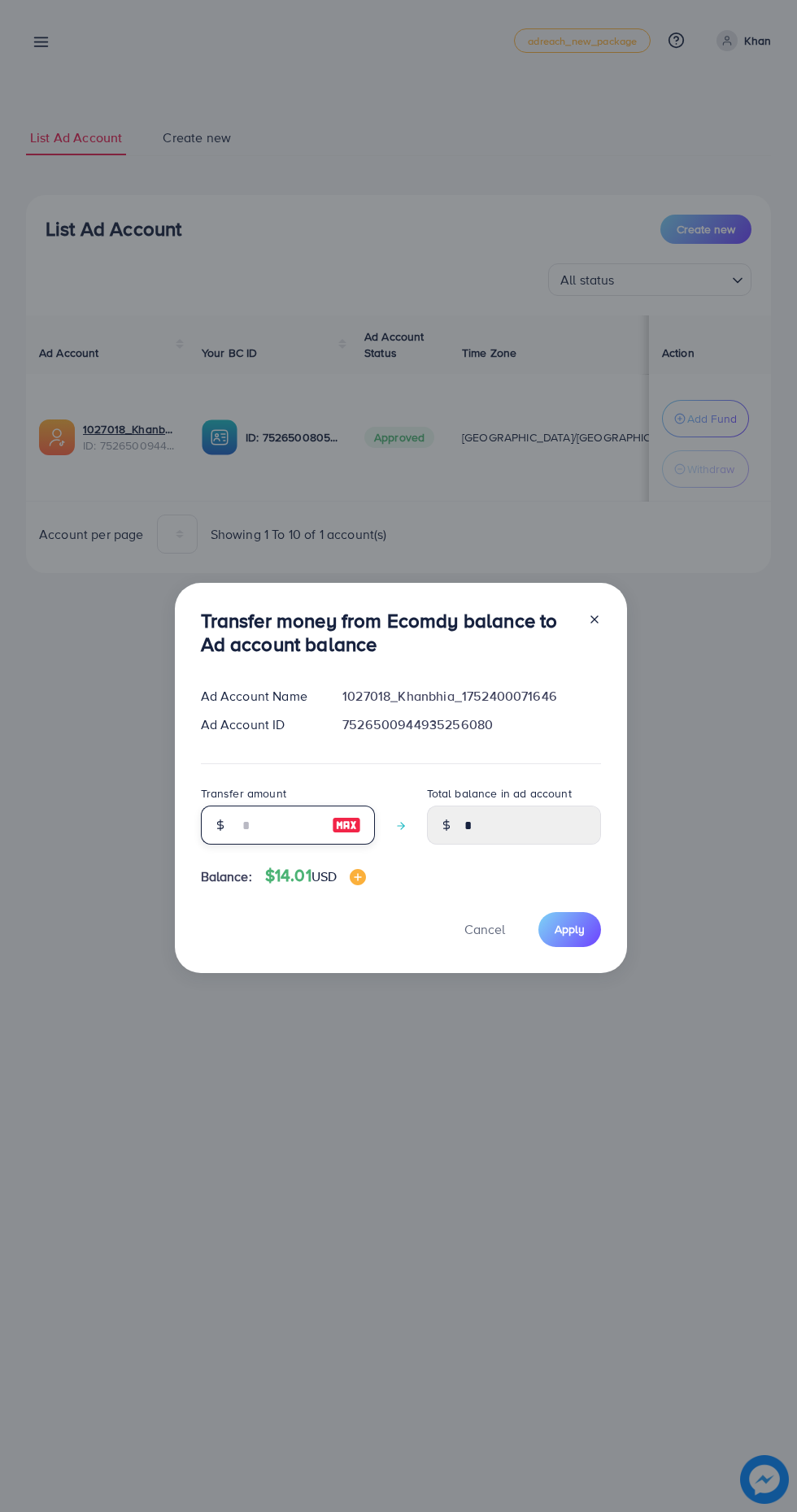
click at [286, 818] on input "number" at bounding box center [279, 824] width 82 height 39
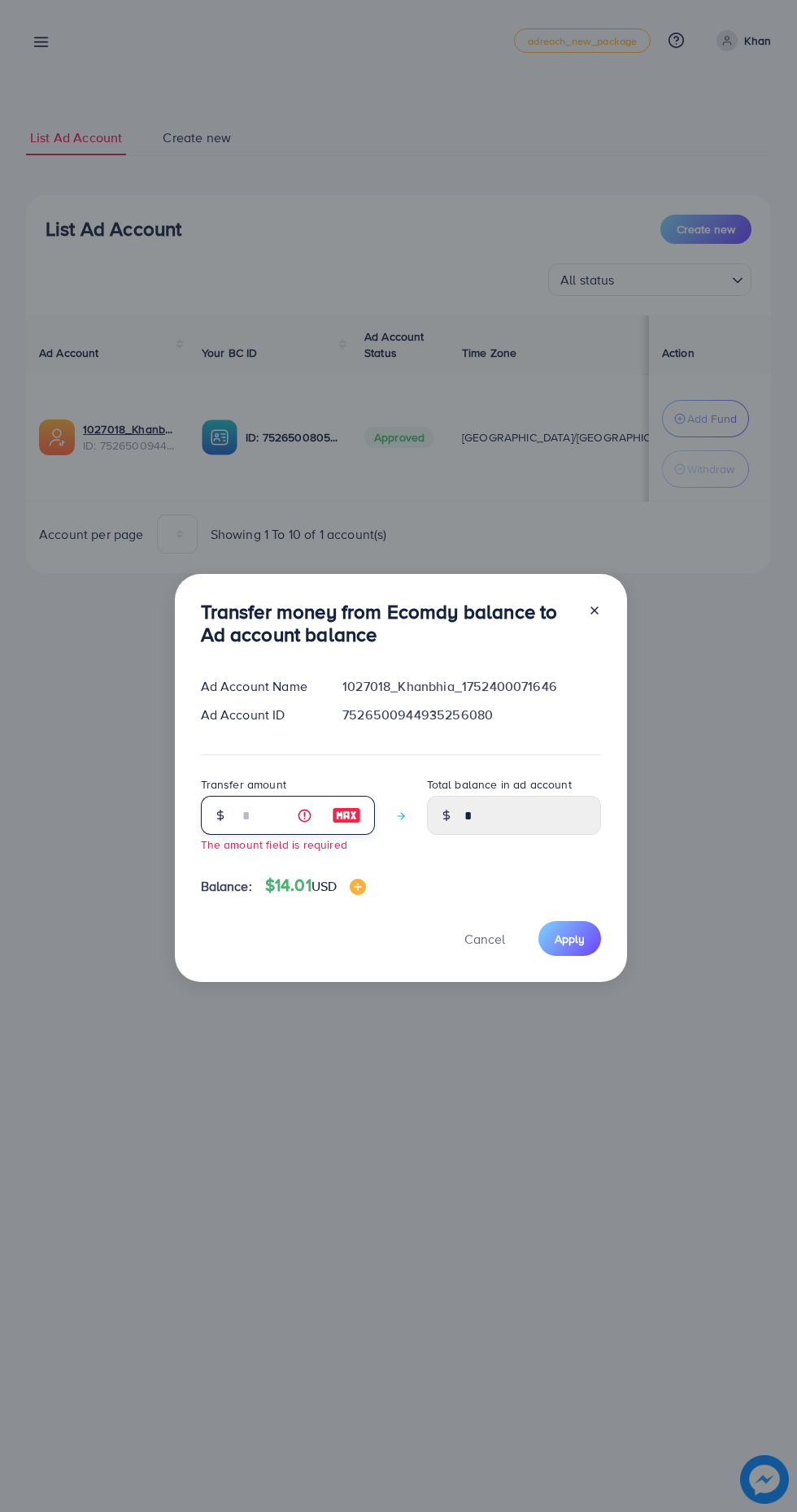
click at [248, 809] on input "number" at bounding box center [279, 815] width 82 height 39
type input "*"
type input "****"
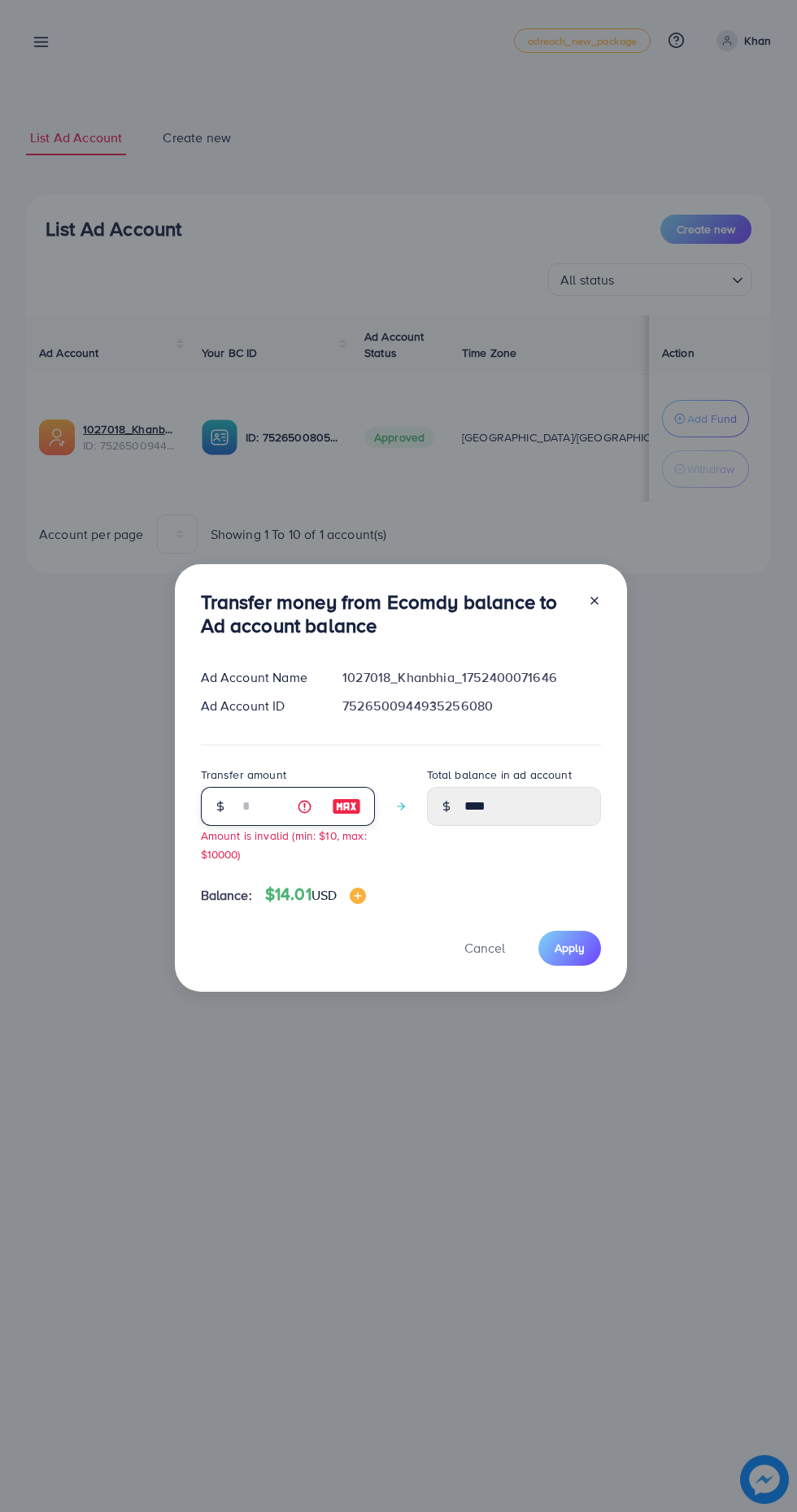
type input "**"
type input "*****"
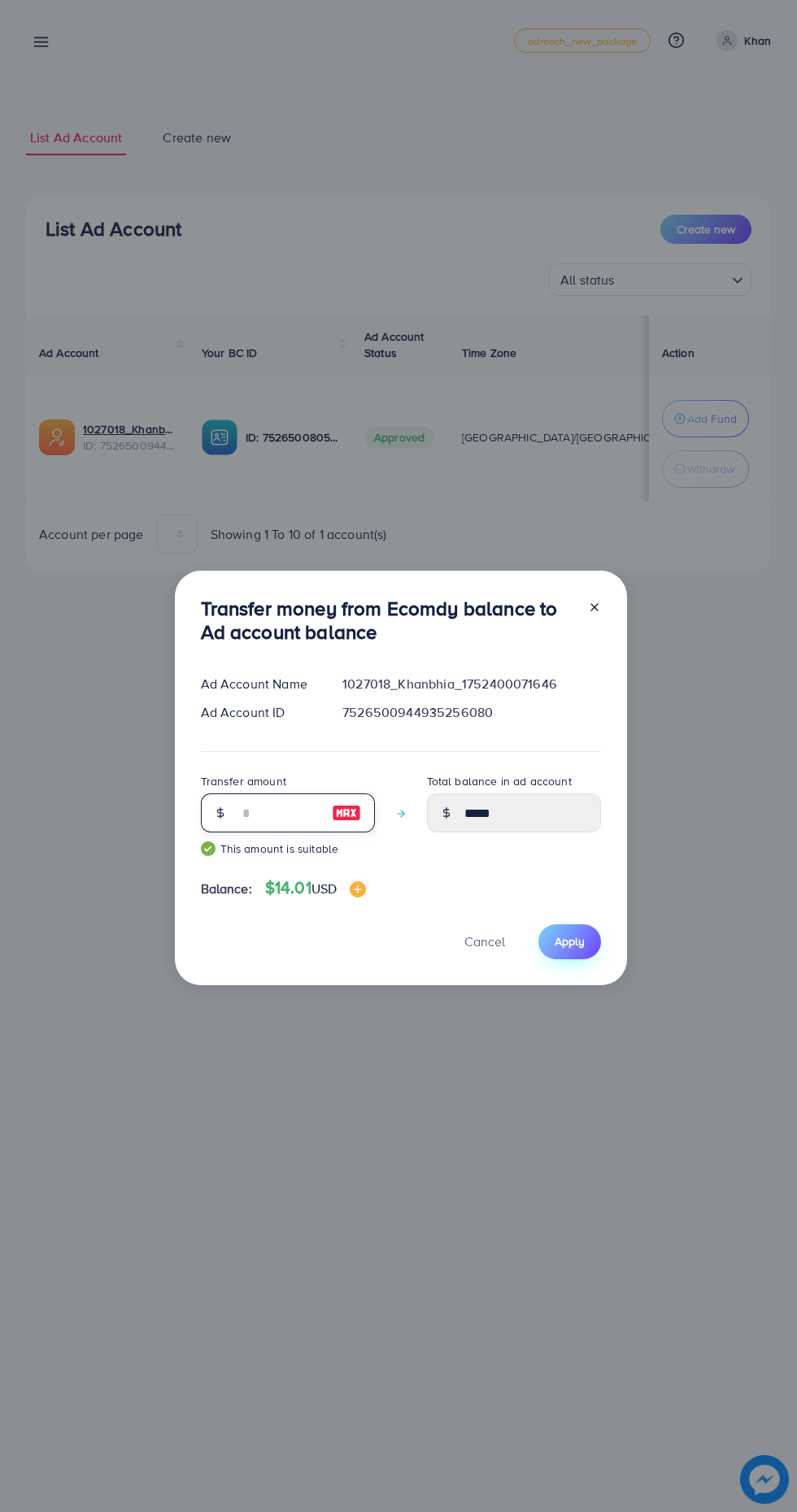
type input "**"
click at [574, 948] on span "Apply" at bounding box center [569, 942] width 30 height 17
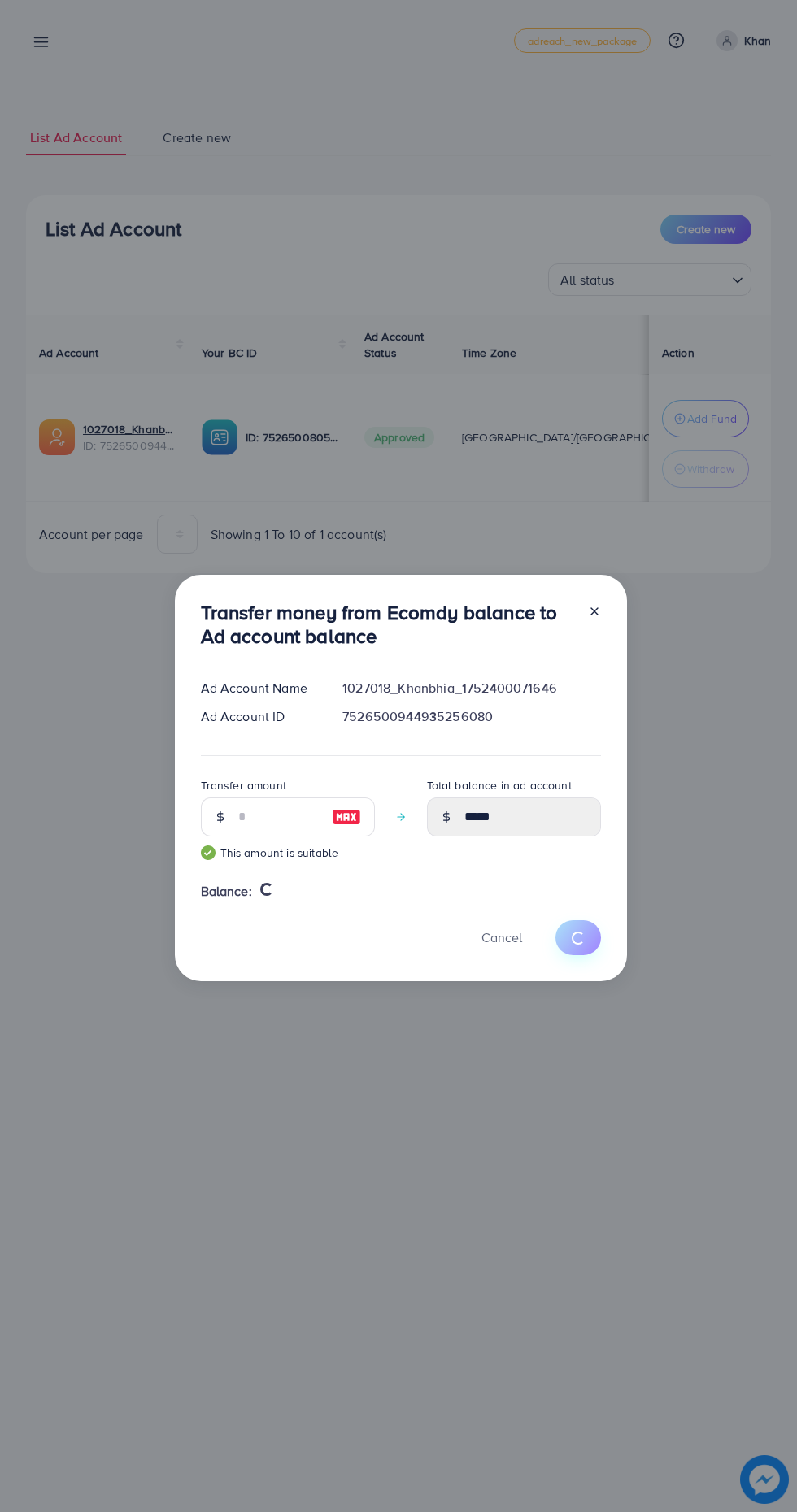
type input "*"
